Goal: Task Accomplishment & Management: Manage account settings

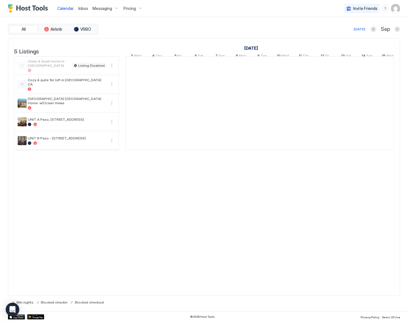
scroll to position [0, 315]
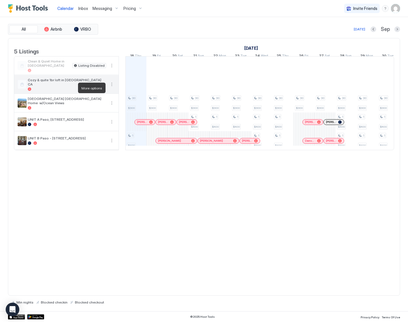
click at [112, 88] on button "More options" at bounding box center [111, 84] width 7 height 7
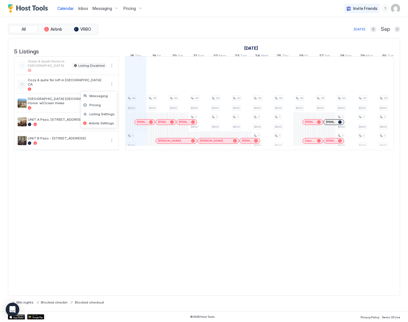
click at [398, 6] on div at bounding box center [204, 161] width 408 height 322
click at [396, 7] on img "User profile" at bounding box center [395, 8] width 9 height 9
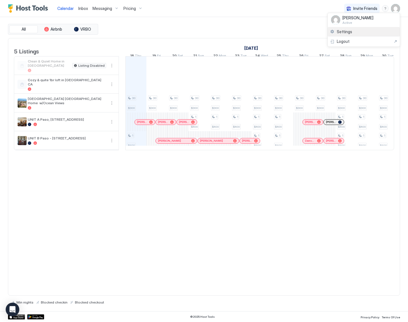
click at [342, 31] on span "Settings" at bounding box center [344, 31] width 15 height 5
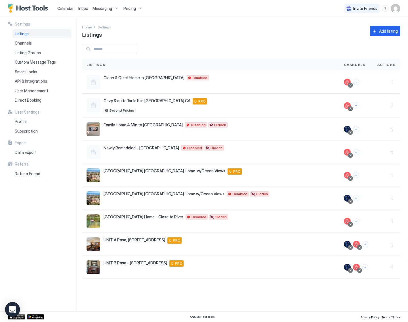
click at [11, 312] on icon "Open Intercom Messenger" at bounding box center [12, 309] width 7 height 7
